Goal: Information Seeking & Learning: Understand process/instructions

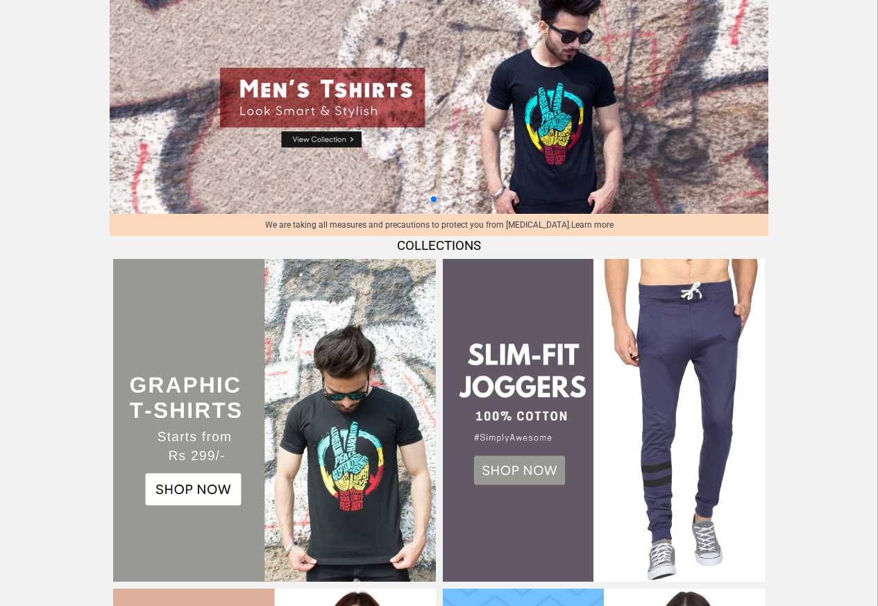
scroll to position [56, 0]
